Goal: Task Accomplishment & Management: Use online tool/utility

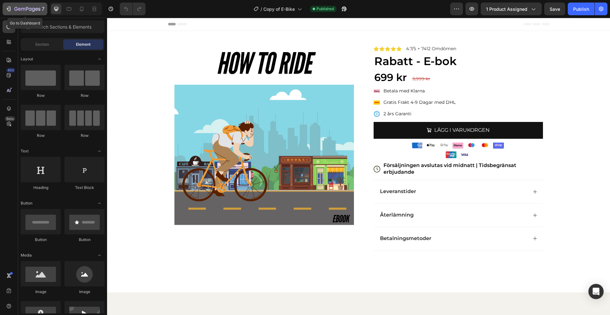
click at [6, 13] on button "7" at bounding box center [25, 9] width 45 height 13
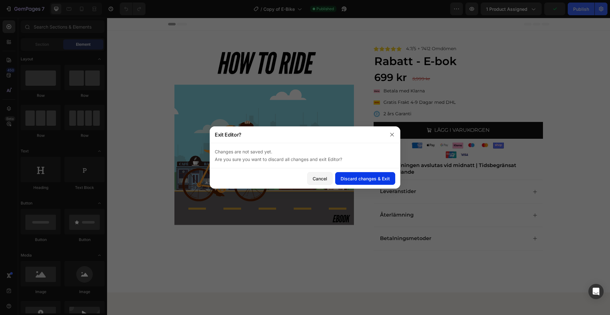
click at [347, 175] on div "Discard changes & Exit" at bounding box center [365, 178] width 49 height 7
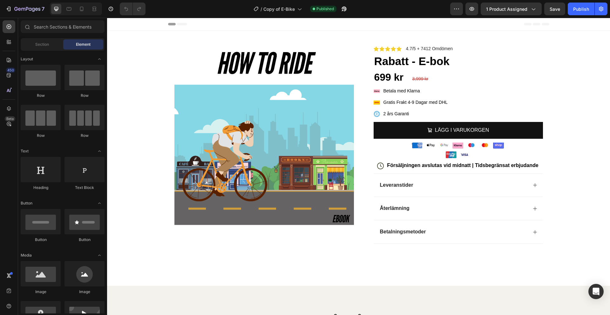
drag, startPoint x: 107, startPoint y: 18, endPoint x: 402, endPoint y: 60, distance: 298.1
click at [402, 60] on h1 "Rabatt - E-bok" at bounding box center [458, 61] width 169 height 16
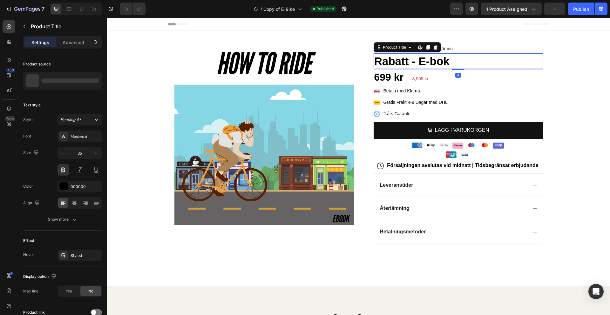
click at [430, 72] on div "699 kr" at bounding box center [458, 77] width 169 height 15
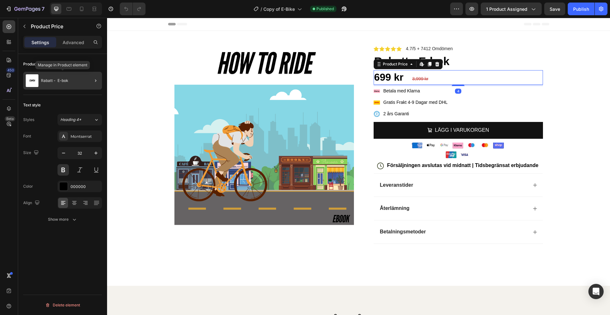
click at [78, 78] on div "Rabatt - E-bok" at bounding box center [62, 81] width 79 height 18
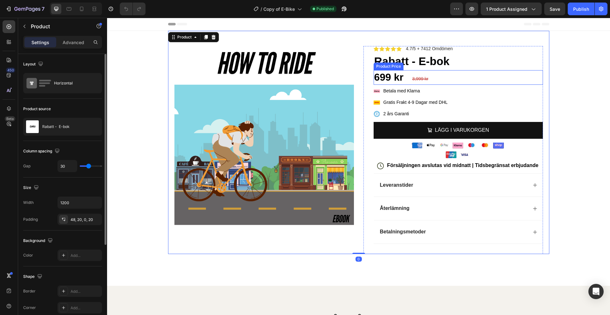
click at [474, 79] on div "3,999 kr" at bounding box center [477, 78] width 131 height 9
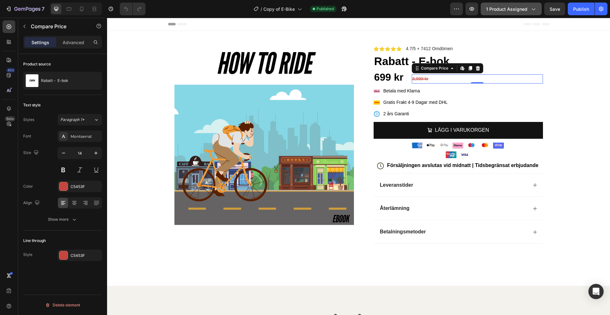
click at [517, 6] on span "1 product assigned" at bounding box center [506, 9] width 41 height 7
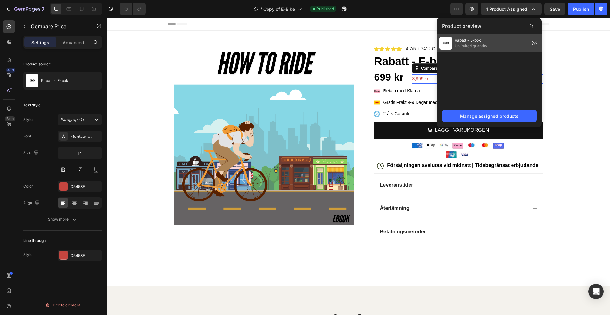
click at [491, 41] on div "Rabatt - E-bok Unlimited quantity" at bounding box center [489, 43] width 105 height 18
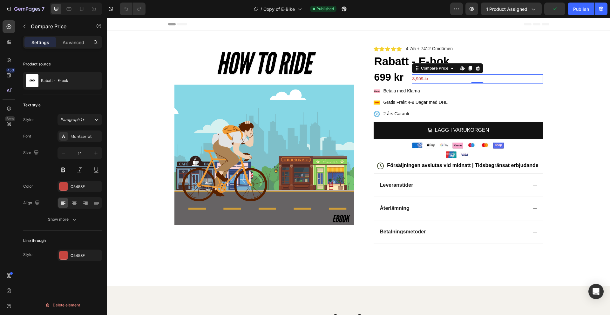
click at [510, 17] on div "7 Version history / Copy of E-Bike Published Preview 1 product assigned Publish" at bounding box center [305, 9] width 610 height 18
click at [513, 15] on div "7 Version history / Copy of E-Bike Published Preview 1 product assigned Publish" at bounding box center [305, 9] width 610 height 18
click at [517, 16] on div "7 Version history / Copy of E-Bike Published Preview 1 product assigned Publish" at bounding box center [305, 9] width 610 height 18
click at [517, 16] on div "7 Version history / Copy of E-Bike Published Preview 1 product assigned Save Pu…" at bounding box center [305, 9] width 610 height 18
click at [520, 12] on span "1 product assigned" at bounding box center [506, 9] width 41 height 7
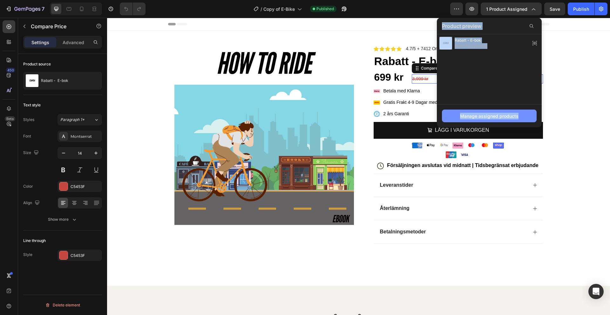
click at [505, 116] on div "Manage assigned products" at bounding box center [489, 116] width 58 height 7
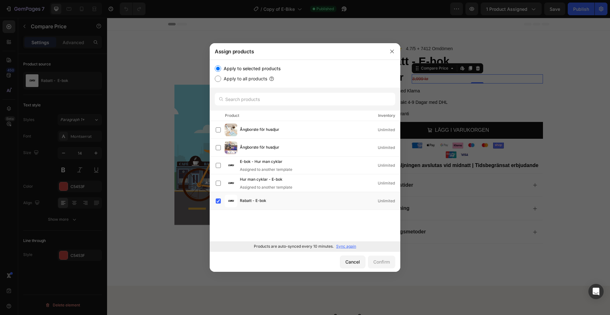
click at [351, 246] on p "Sync again" at bounding box center [346, 247] width 20 height 6
click at [218, 199] on label at bounding box center [218, 201] width 5 height 5
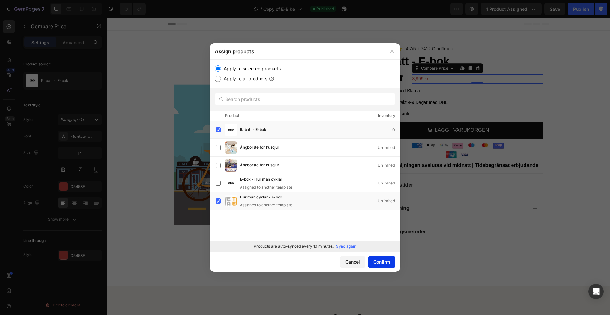
click at [377, 265] on div "Confirm" at bounding box center [382, 262] width 17 height 7
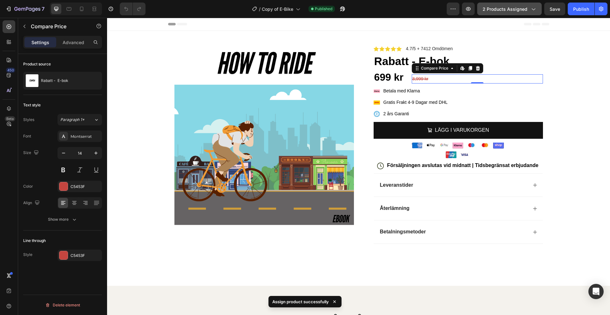
click at [507, 13] on button "2 products assigned" at bounding box center [510, 9] width 65 height 13
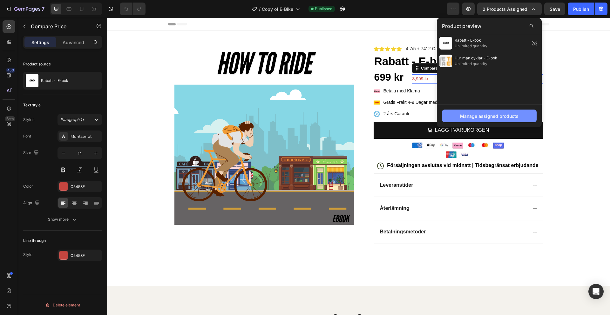
click at [493, 111] on button "Manage assigned products" at bounding box center [489, 116] width 95 height 13
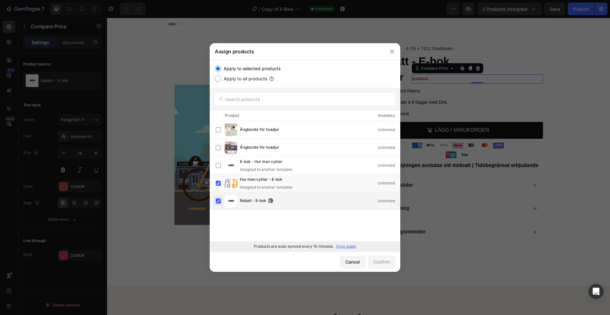
click at [219, 199] on label at bounding box center [218, 201] width 5 height 5
click at [390, 260] on button "Confirm" at bounding box center [381, 262] width 27 height 13
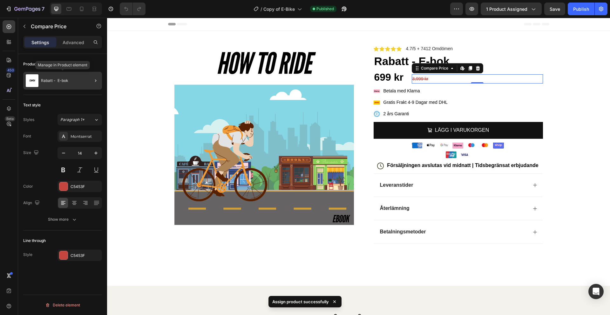
click at [48, 76] on div "Rabatt - E-bok" at bounding box center [62, 81] width 79 height 18
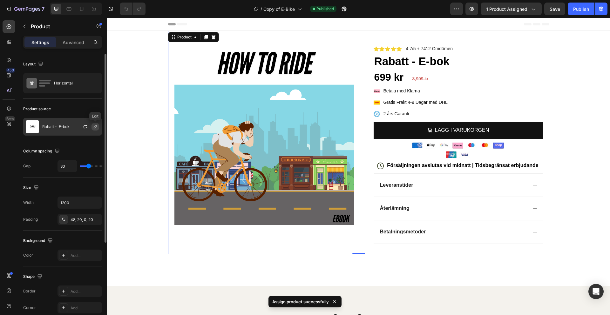
click at [93, 127] on icon "button" at bounding box center [95, 126] width 5 height 5
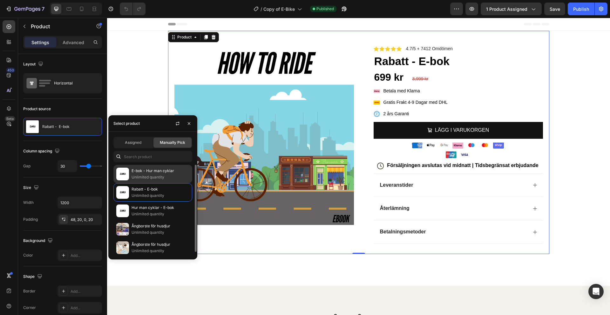
click at [157, 175] on p "Unlimited quantity" at bounding box center [161, 177] width 58 height 6
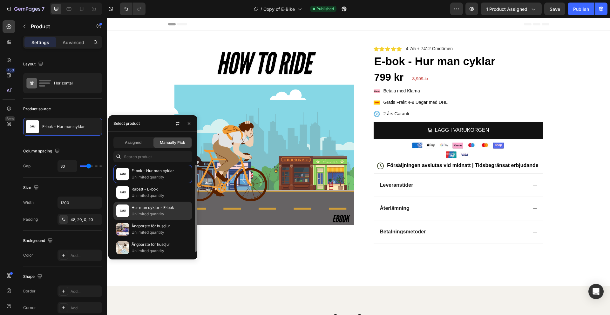
click at [149, 217] on p "Unlimited quantity" at bounding box center [161, 214] width 58 height 6
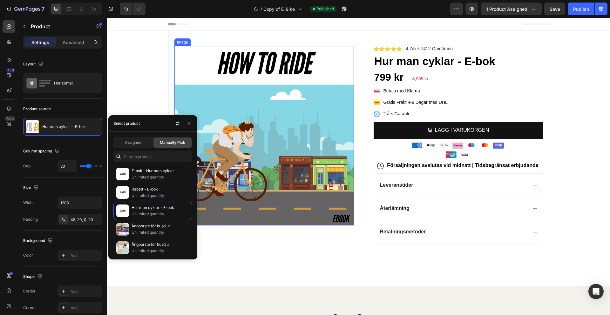
click at [299, 127] on img at bounding box center [265, 136] width 180 height 180
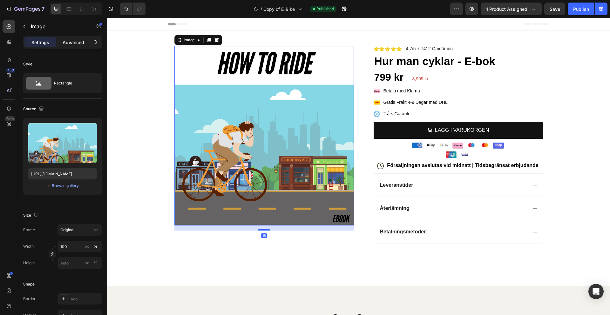
click at [69, 46] on div "Advanced" at bounding box center [74, 42] width 32 height 10
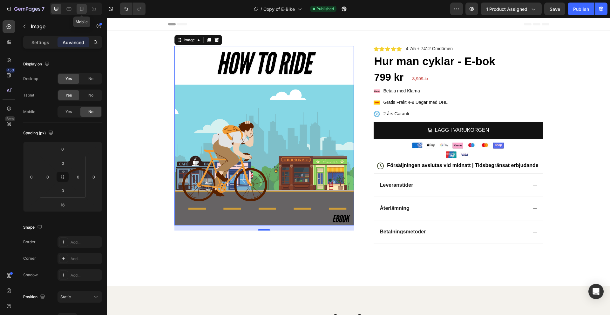
click at [83, 10] on icon at bounding box center [81, 9] width 3 height 4
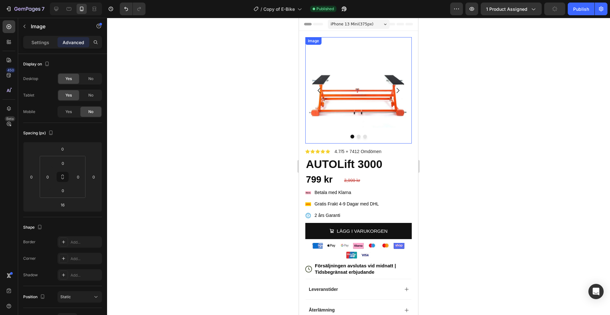
click at [360, 100] on img at bounding box center [359, 90] width 107 height 107
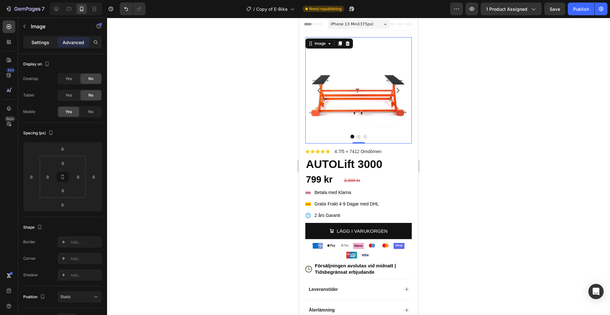
click at [27, 39] on div "Settings" at bounding box center [40, 42] width 32 height 10
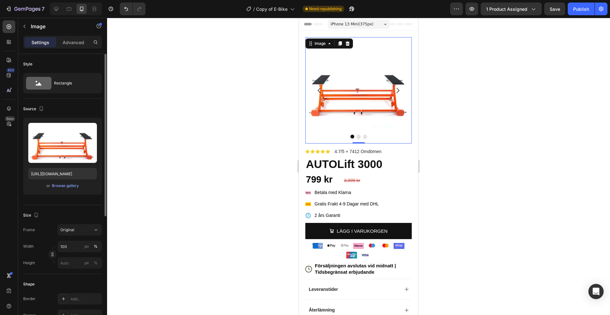
click at [63, 190] on div "Upload Image [URL][DOMAIN_NAME] or Browse gallery" at bounding box center [62, 156] width 79 height 77
click at [66, 186] on div "Browse gallery" at bounding box center [65, 186] width 27 height 6
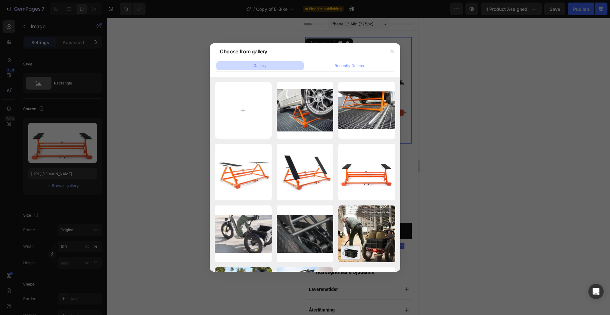
type input "C:\fakepath\bede43ca5e9d4b1bb7aa4098a0dc1271.png"
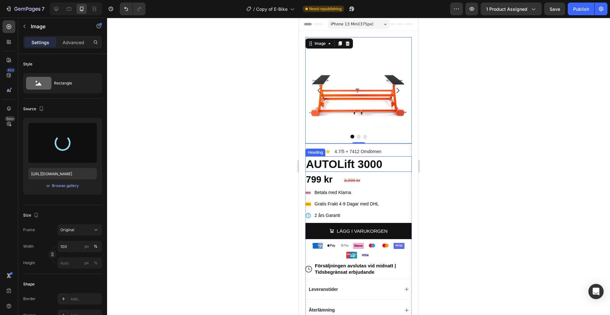
type input "[URL][DOMAIN_NAME]"
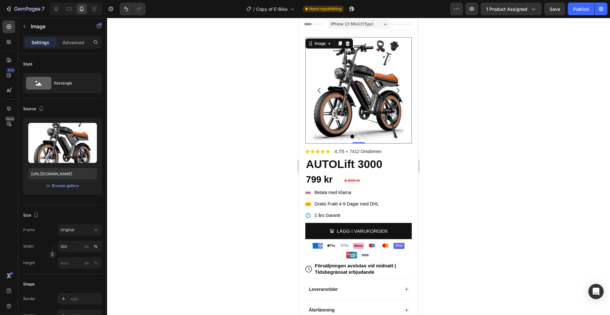
click at [359, 134] on img at bounding box center [359, 90] width 107 height 107
click at [358, 136] on button "Dot" at bounding box center [359, 137] width 4 height 4
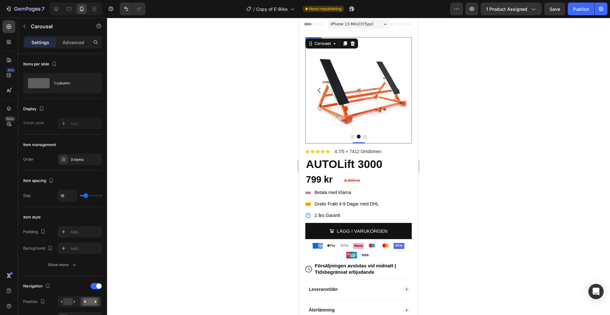
click at [366, 97] on img at bounding box center [359, 90] width 107 height 107
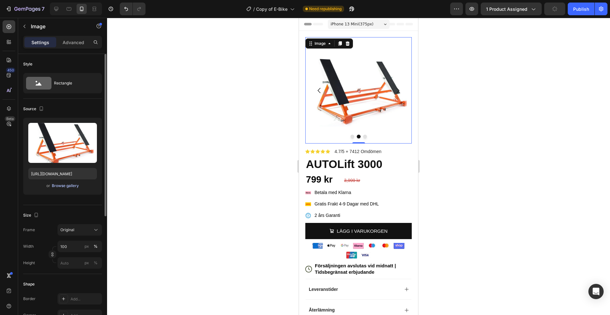
click at [69, 189] on button "Browse gallery" at bounding box center [66, 186] width 28 height 6
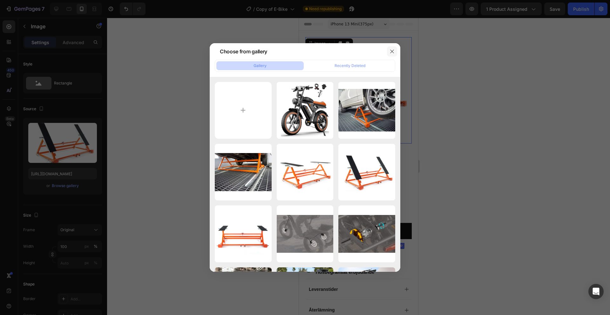
click at [390, 53] on icon "button" at bounding box center [392, 51] width 5 height 5
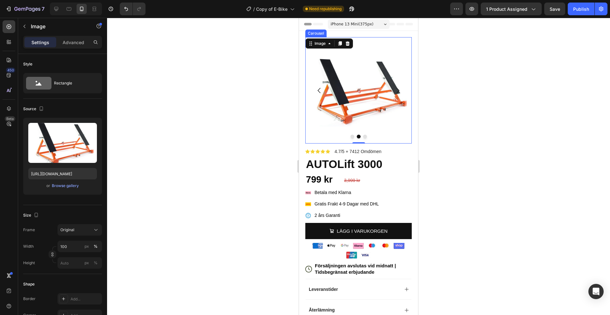
click at [353, 138] on button "Dot" at bounding box center [353, 137] width 4 height 4
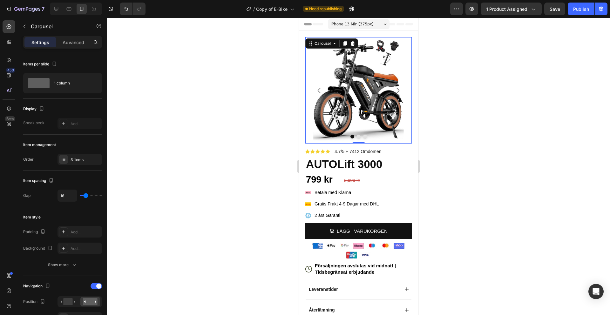
click at [358, 136] on button "Dot" at bounding box center [359, 137] width 4 height 4
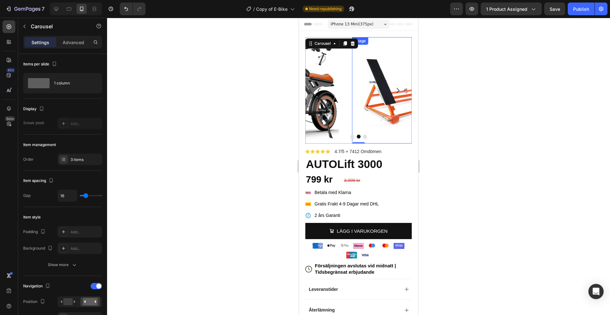
click at [368, 96] on img at bounding box center [405, 90] width 107 height 107
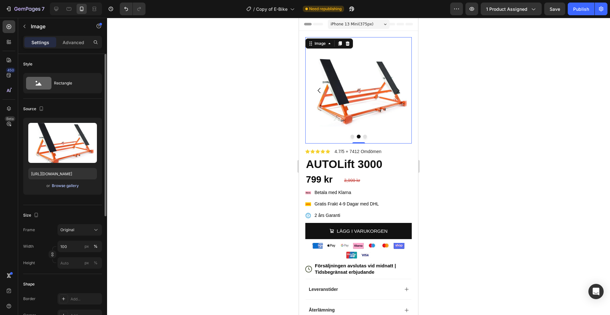
click at [63, 184] on div "Browse gallery" at bounding box center [65, 186] width 27 height 6
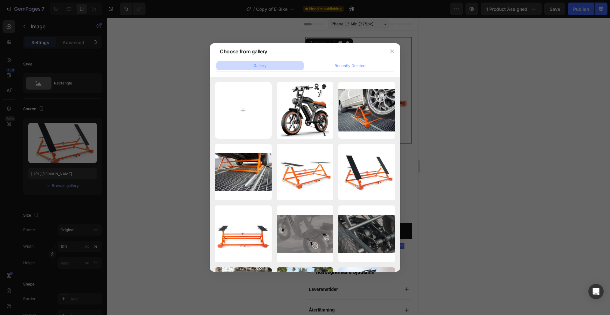
type input "C:\fakepath\14.png"
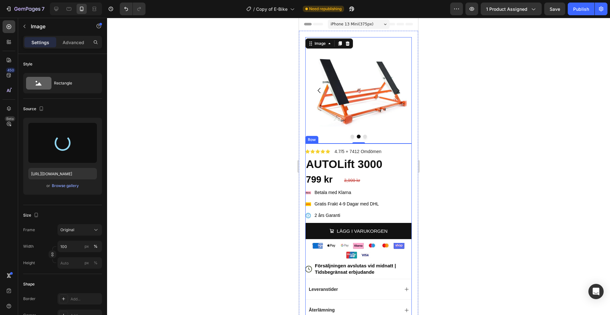
type input "[URL][DOMAIN_NAME]"
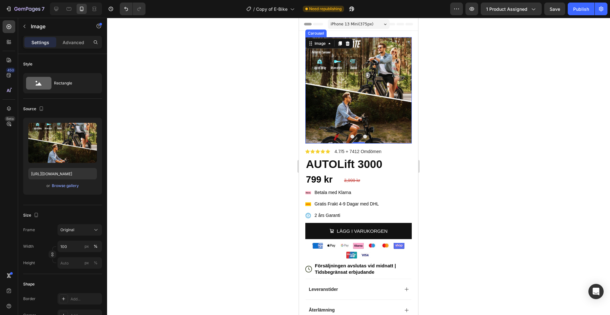
click at [366, 137] on button "Dot" at bounding box center [365, 137] width 4 height 4
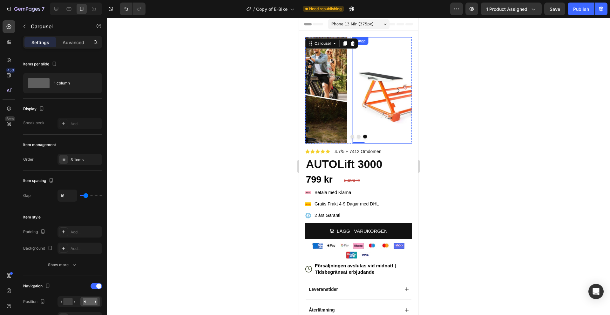
click at [369, 74] on img at bounding box center [405, 90] width 107 height 107
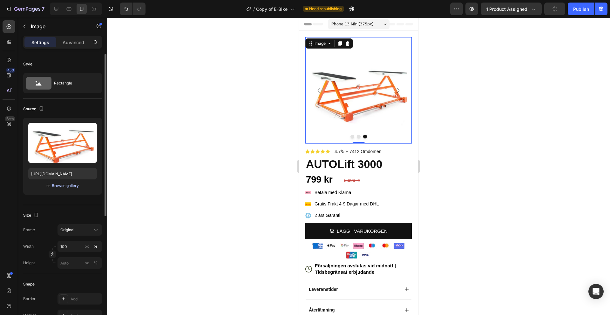
click at [63, 186] on div "Browse gallery" at bounding box center [65, 186] width 27 height 6
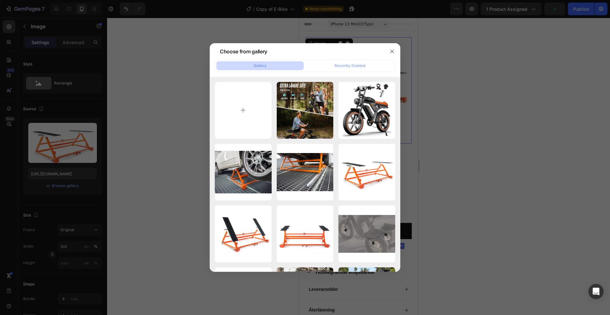
type input "C:\fakepath\13.png"
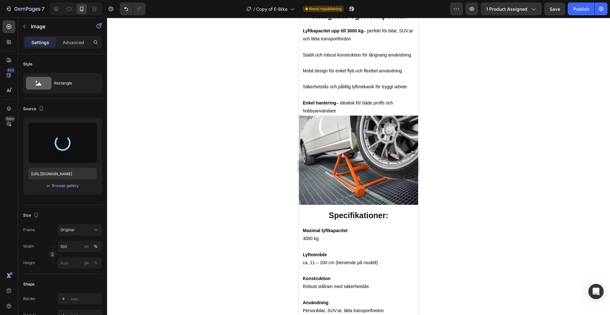
scroll to position [503, 0]
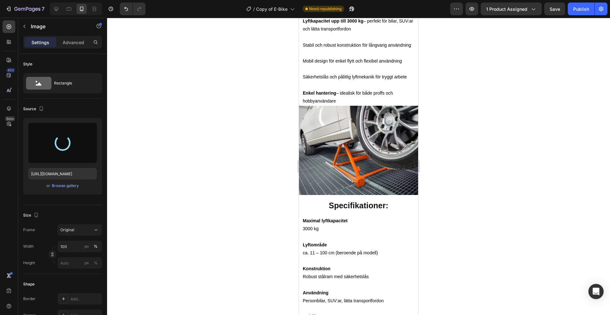
type input "[URL][DOMAIN_NAME]"
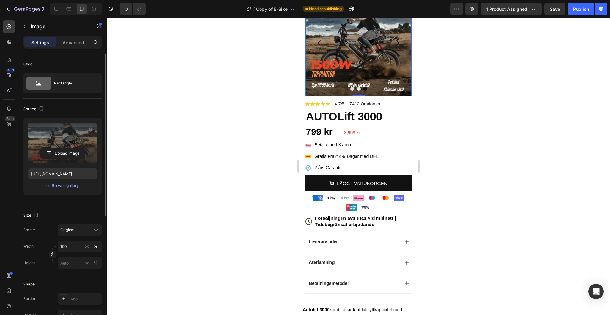
scroll to position [0, 0]
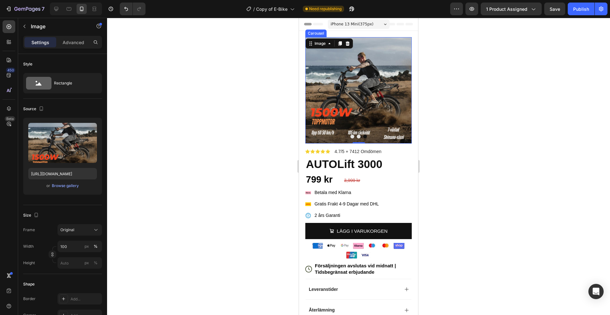
click at [353, 137] on button "Dot" at bounding box center [353, 137] width 4 height 4
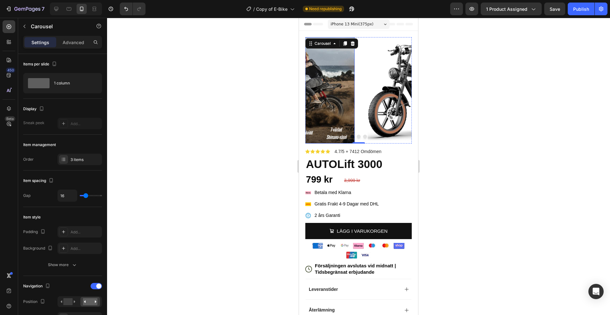
click at [360, 100] on img at bounding box center [413, 90] width 107 height 107
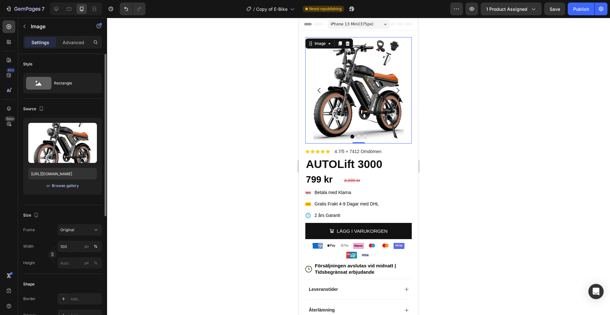
click at [59, 188] on div "Browse gallery" at bounding box center [65, 186] width 27 height 6
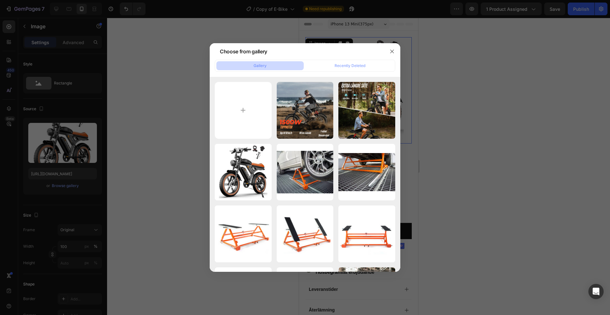
type input "C:\fakepath\windhorse-v8-prowindhorse-9018816.webp"
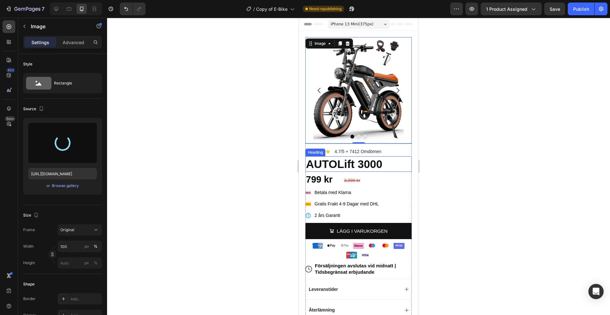
click at [354, 165] on strong "AUTOLift 3000" at bounding box center [344, 164] width 77 height 12
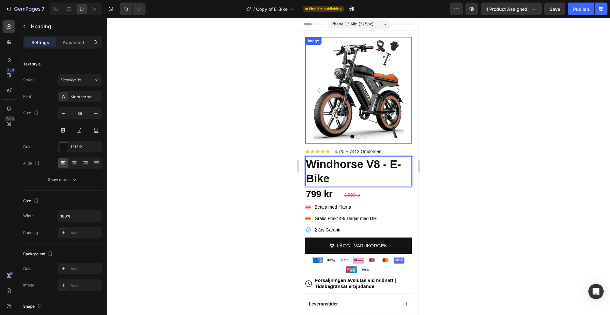
click at [370, 99] on img at bounding box center [359, 90] width 107 height 107
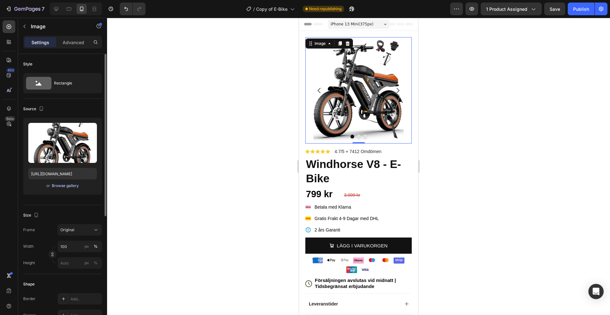
click at [69, 188] on div "Browse gallery" at bounding box center [65, 186] width 27 height 6
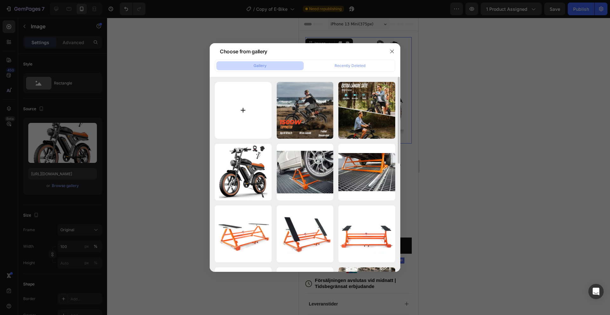
type input "C:\fakepath\windhorse-v8-prowindhorse-9018816.webp"
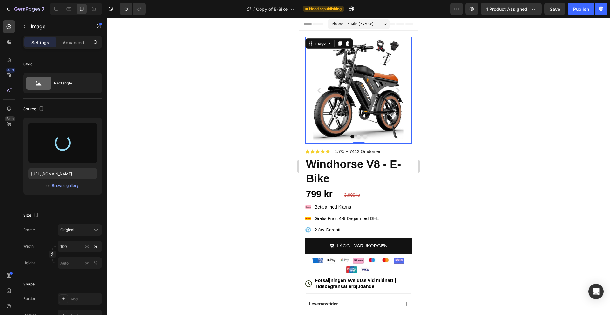
type input "[URL][DOMAIN_NAME]"
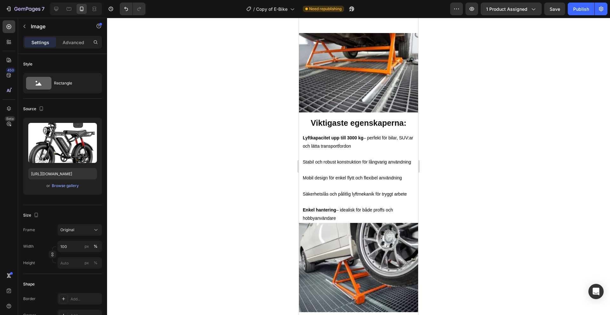
scroll to position [480, 0]
click at [388, 127] on strong "Viktigaste egenskaperna:" at bounding box center [359, 122] width 96 height 9
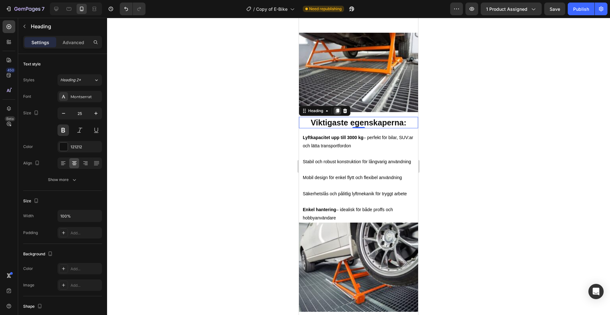
click at [339, 113] on icon at bounding box center [337, 111] width 3 height 4
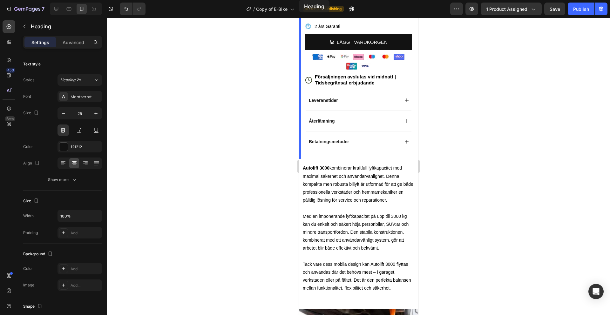
scroll to position [194, 0]
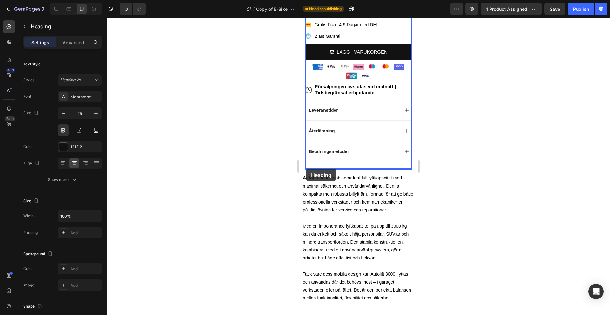
drag, startPoint x: 304, startPoint y: 152, endPoint x: 306, endPoint y: 169, distance: 17.3
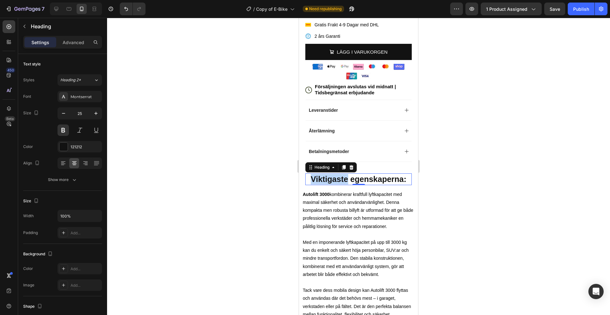
click at [344, 178] on strong "Viktigaste egenskaperna:" at bounding box center [359, 179] width 96 height 9
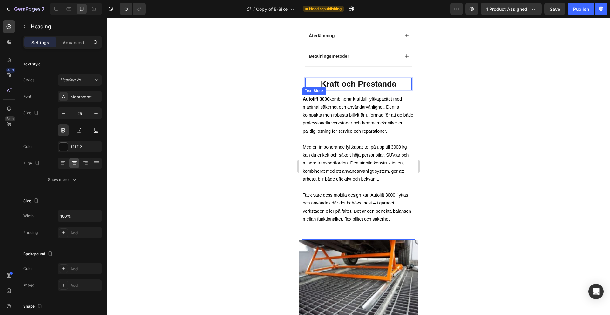
scroll to position [294, 0]
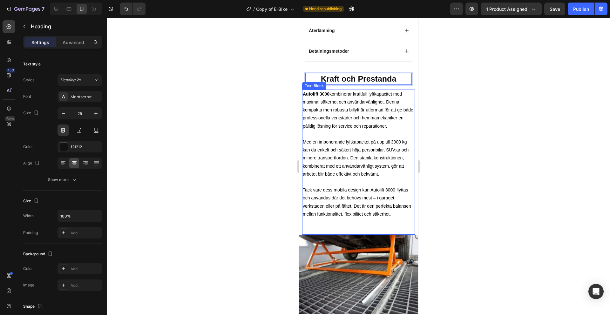
click at [378, 186] on p at bounding box center [359, 182] width 112 height 8
click at [378, 186] on p "Rich Text Editor. Editing area: main" at bounding box center [359, 182] width 112 height 8
click at [370, 218] on p "Tack vare dess mobila design kan Autolift 3000 flyttas och användas där det beh…" at bounding box center [359, 202] width 112 height 32
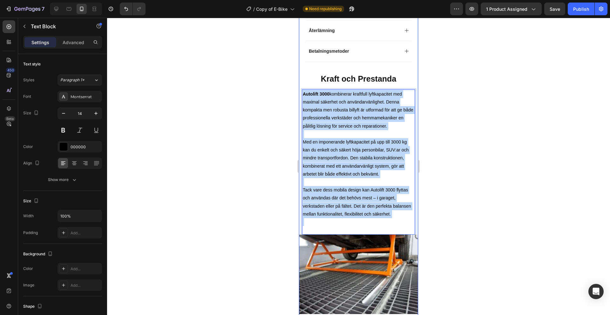
drag, startPoint x: 370, startPoint y: 238, endPoint x: 301, endPoint y: 96, distance: 158.3
click at [301, 96] on div "Image Image Image Image Carousel Row Icon Icon Icon Icon Icon Icon List 4.7/5 +…" at bounding box center [358, 204] width 119 height 937
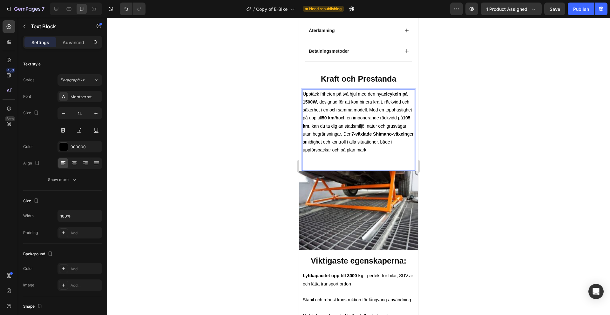
click at [320, 118] on p "Upptäck friheten på två hjul med den nya elcykeln på 1500W , designad för att k…" at bounding box center [359, 122] width 112 height 64
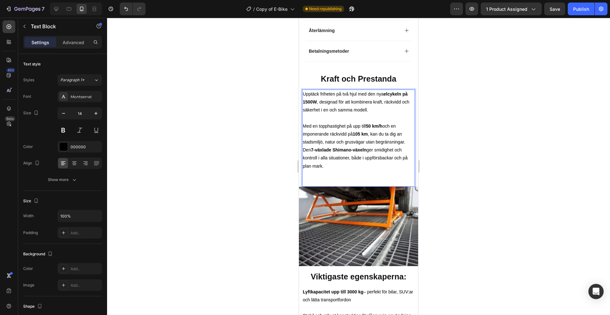
click at [328, 185] on p "Rich Text Editor. Editing area: main" at bounding box center [359, 178] width 112 height 16
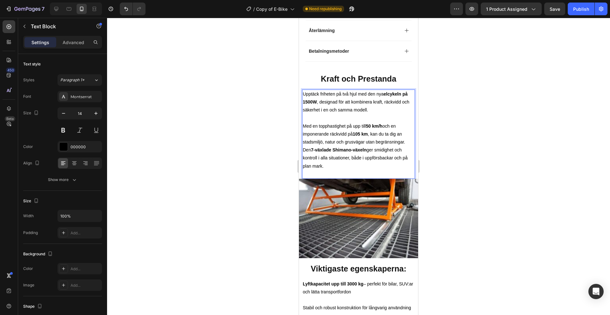
click at [332, 178] on p "Med en topphastighet på upp till 50 km/h och en imponerande räckvidd på 105 km …" at bounding box center [359, 150] width 112 height 56
click at [333, 226] on img at bounding box center [358, 218] width 119 height 79
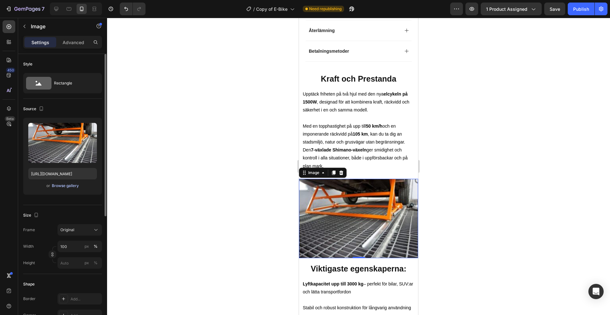
click at [65, 187] on div "Browse gallery" at bounding box center [65, 186] width 27 height 6
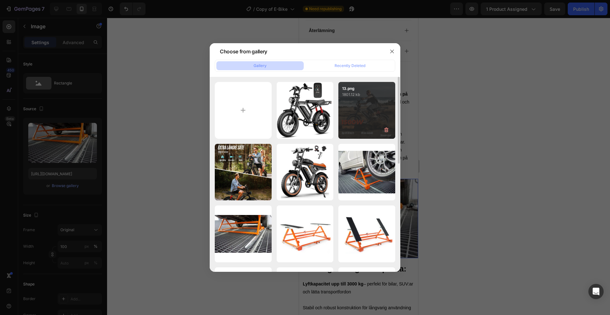
click at [375, 103] on div "13.png 1801.12 kb" at bounding box center [367, 110] width 57 height 57
type input "[URL][DOMAIN_NAME]"
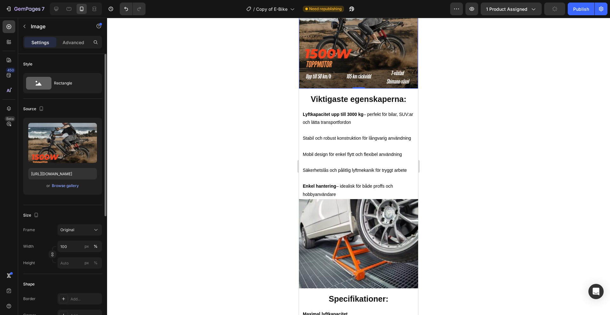
scroll to position [513, 0]
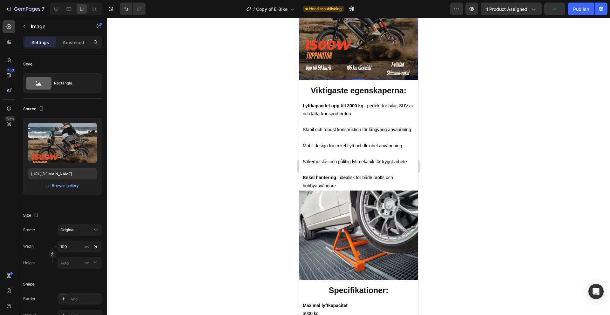
click at [351, 95] on strong "Viktigaste egenskaperna:" at bounding box center [359, 90] width 96 height 9
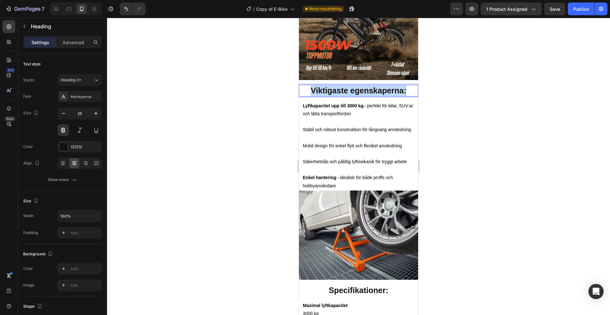
click at [351, 95] on strong "Viktigaste egenskaperna:" at bounding box center [359, 90] width 96 height 9
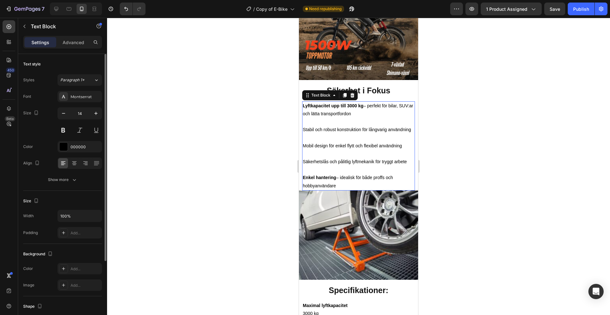
click at [355, 190] on p "Enkel hantering – idealisk för både proffs och hobbyanvändare" at bounding box center [359, 182] width 112 height 16
click at [346, 190] on p "Enkel hantering – idealisk för både proffs och hobbyanvändare" at bounding box center [359, 182] width 112 height 16
drag, startPoint x: 346, startPoint y: 216, endPoint x: 301, endPoint y: 108, distance: 116.3
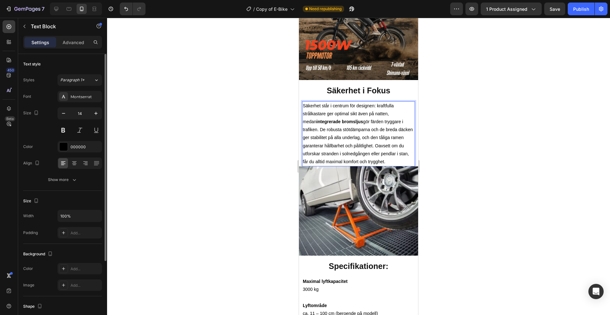
click at [344, 136] on p "Säkerhet står i centrum för designen: kraftfulla strålkastare ger optimal sikt …" at bounding box center [359, 134] width 112 height 64
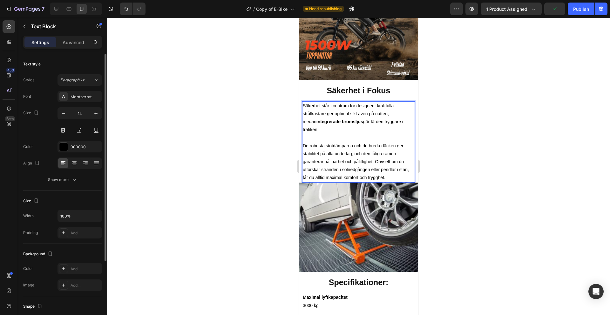
click at [405, 169] on p "De robusta stötdämparna och de breda däcken ger stabilitet på alla underlag, oc…" at bounding box center [359, 162] width 112 height 40
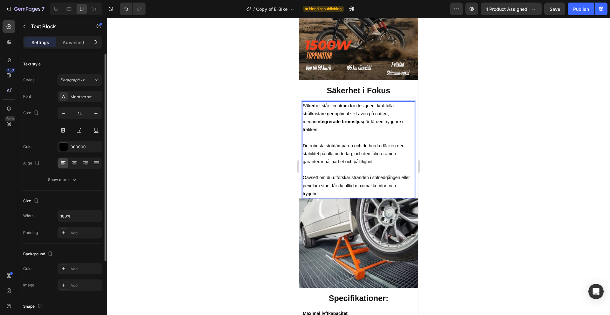
click at [305, 154] on p "De robusta stötdämparna och de breda däcken ger stabilitet på alla underlag, oc…" at bounding box center [359, 154] width 112 height 24
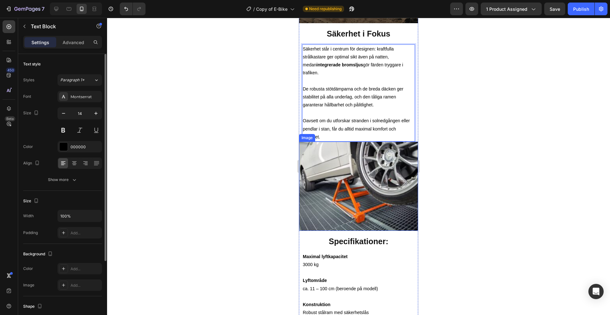
click at [331, 180] on img at bounding box center [358, 186] width 119 height 89
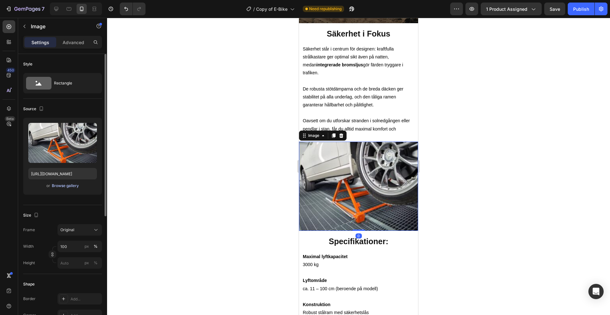
click at [62, 183] on div "Browse gallery" at bounding box center [65, 186] width 27 height 6
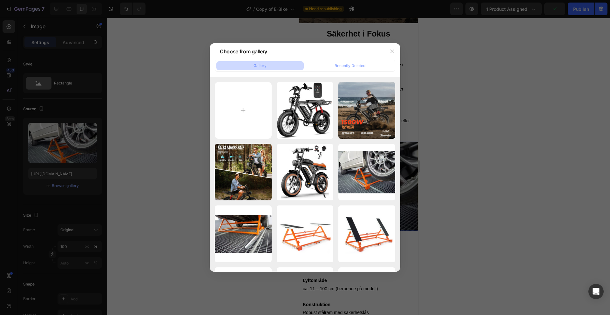
type input "C:\fakepath\12.png"
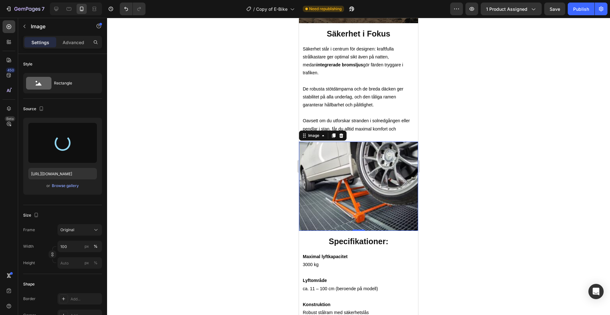
type input "[URL][DOMAIN_NAME]"
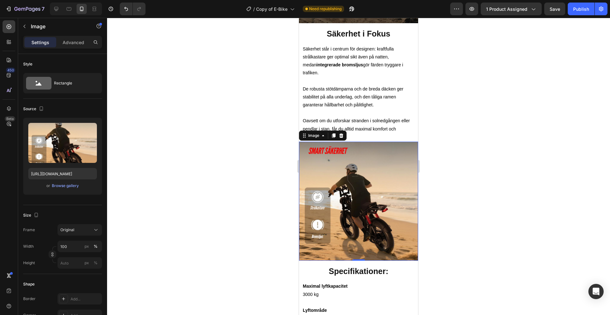
scroll to position [701, 0]
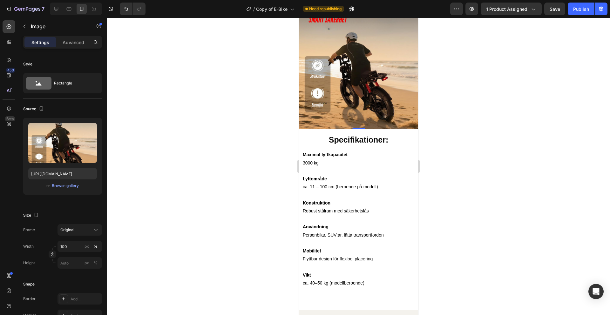
click at [358, 144] on strong "Specifikationer:" at bounding box center [359, 139] width 60 height 9
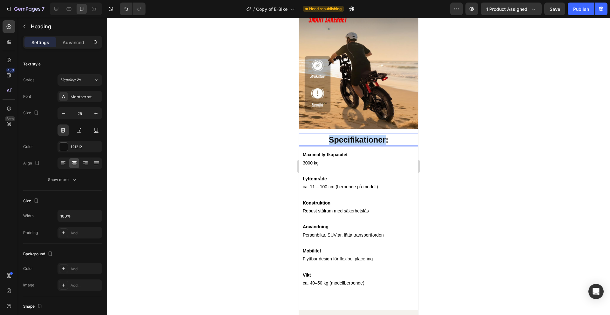
click at [356, 144] on strong "Specifikationer:" at bounding box center [359, 139] width 60 height 9
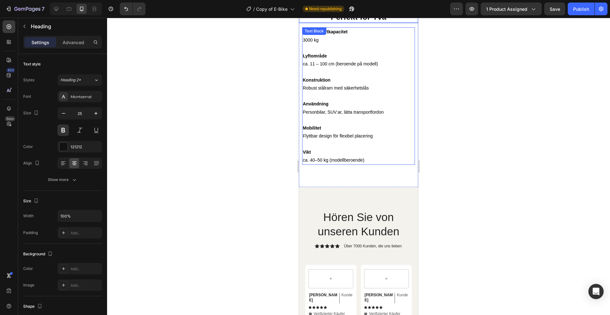
click at [380, 164] on p "ca. 40–50 kg (modellberoende)" at bounding box center [359, 160] width 112 height 8
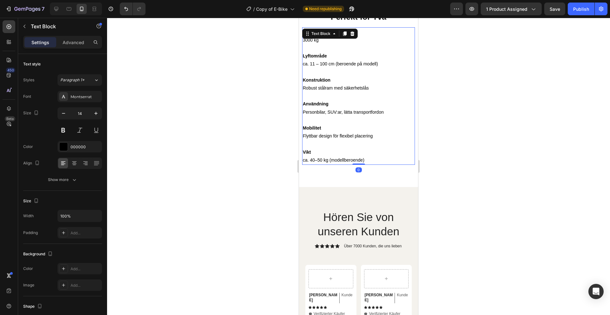
click at [380, 164] on p "ca. 40–50 kg (modellberoende)" at bounding box center [359, 160] width 112 height 8
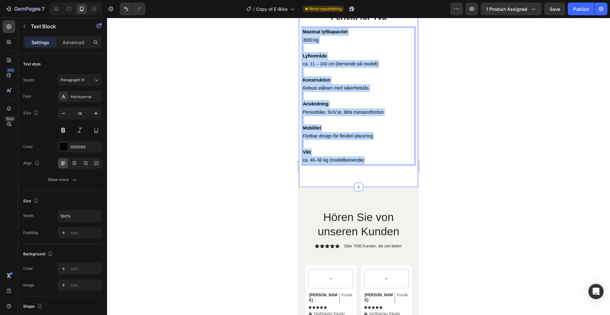
drag, startPoint x: 380, startPoint y: 167, endPoint x: 299, endPoint y: 38, distance: 152.3
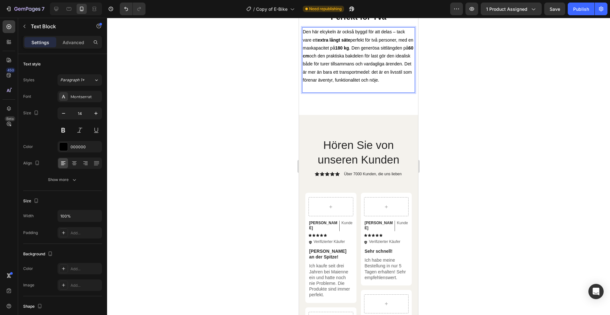
click at [398, 56] on p "Den här elcykeln är också byggd för att delas – tack vare ett extra långt säte …" at bounding box center [359, 56] width 112 height 56
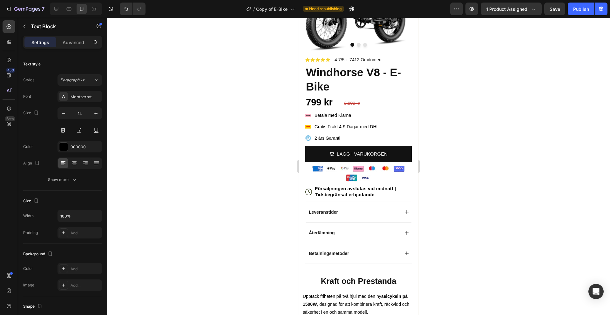
scroll to position [91, 0]
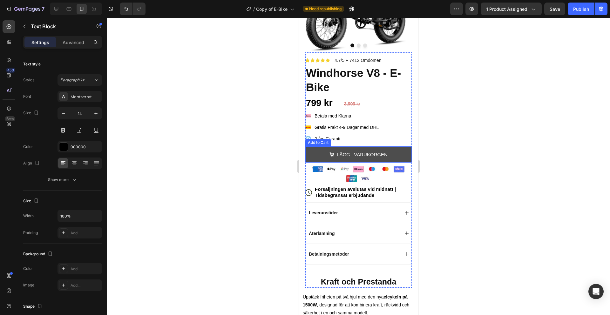
click at [405, 155] on button "LÄGG I VARUKORGEN" at bounding box center [359, 155] width 107 height 16
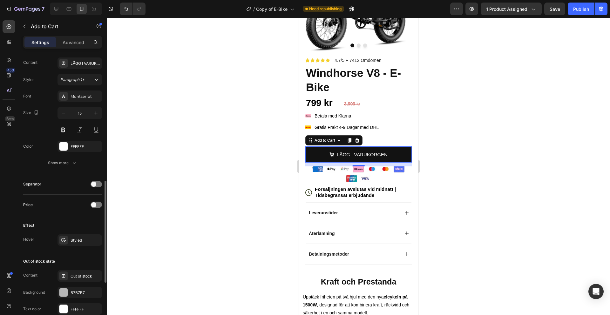
scroll to position [485, 0]
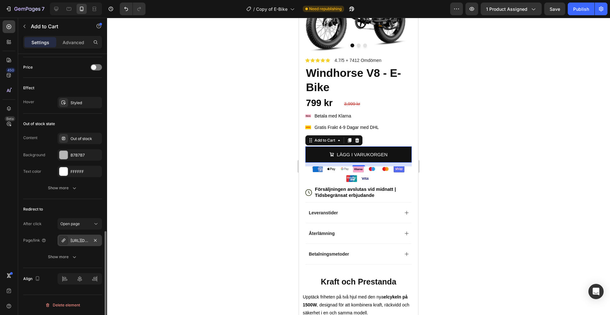
click at [75, 240] on div "[URL][DOMAIN_NAME]" at bounding box center [80, 241] width 18 height 6
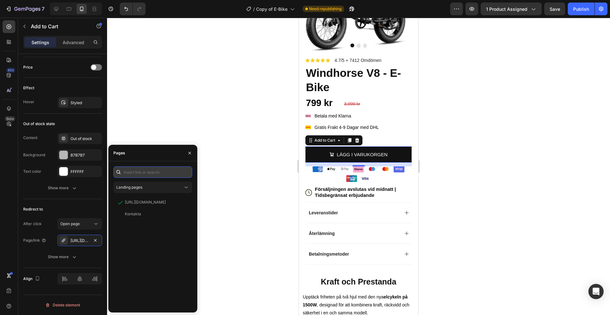
click at [142, 170] on input "text" at bounding box center [153, 172] width 79 height 11
paste input "[URL][DOMAIN_NAME]"
type input "[URL][DOMAIN_NAME]"
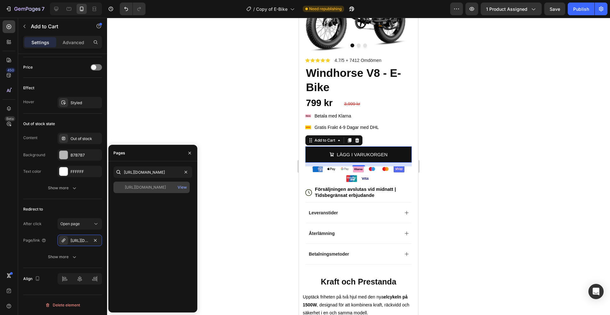
click at [157, 192] on div "[URL][DOMAIN_NAME] View" at bounding box center [152, 187] width 76 height 11
click at [575, 15] on div "7 Version history / Copy of E-Bike Need republishing Preview 1 product assigned…" at bounding box center [305, 9] width 610 height 18
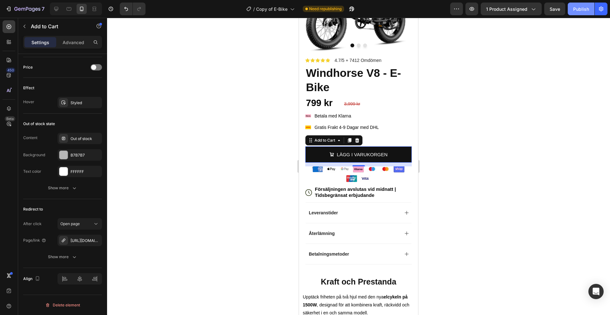
click at [582, 6] on div "Publish" at bounding box center [582, 9] width 16 height 7
